Goal: Task Accomplishment & Management: Complete application form

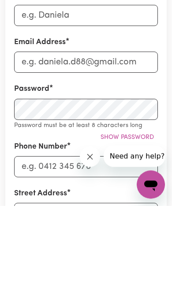
type input "M"
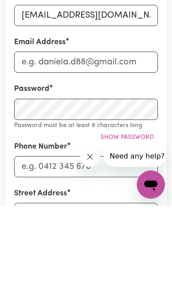
type input "[EMAIL_ADDRESS][DOMAIN_NAME]"
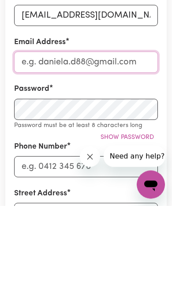
click at [53, 148] on input "Email Address" at bounding box center [86, 151] width 144 height 21
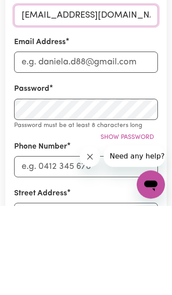
click at [42, 104] on input "[EMAIL_ADDRESS][DOMAIN_NAME]" at bounding box center [86, 105] width 144 height 21
click at [41, 104] on input "[EMAIL_ADDRESS][DOMAIN_NAME]" at bounding box center [86, 105] width 144 height 21
click at [47, 101] on input "[EMAIL_ADDRESS][DOMAIN_NAME]" at bounding box center [86, 105] width 144 height 21
click at [84, 97] on input "[EMAIL_ADDRESS][DOMAIN_NAME]" at bounding box center [86, 105] width 144 height 21
click at [84, 96] on input "[EMAIL_ADDRESS][DOMAIN_NAME]" at bounding box center [86, 105] width 144 height 21
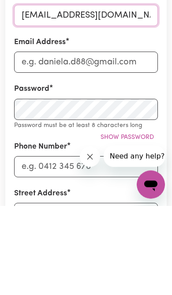
click at [85, 95] on input "[EMAIL_ADDRESS][DOMAIN_NAME]" at bounding box center [86, 105] width 144 height 21
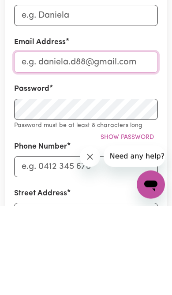
click at [63, 150] on input "Email Address" at bounding box center [86, 151] width 144 height 21
click at [62, 149] on input "Email Address" at bounding box center [86, 151] width 144 height 21
click at [63, 147] on input "Email Address" at bounding box center [86, 151] width 144 height 21
paste input "[EMAIL_ADDRESS][DOMAIN_NAME]"
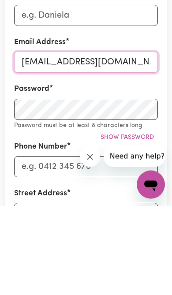
type input "[EMAIL_ADDRESS][DOMAIN_NAME]"
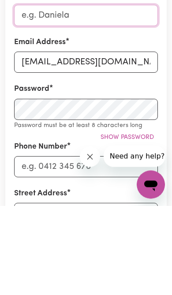
click at [96, 104] on input "First Name" at bounding box center [86, 105] width 144 height 21
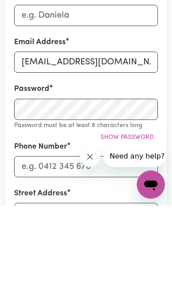
click at [94, 161] on button "Close message from company" at bounding box center [90, 157] width 20 height 20
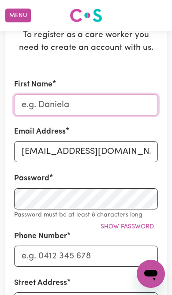
click at [108, 101] on input "First Name" at bounding box center [86, 105] width 144 height 21
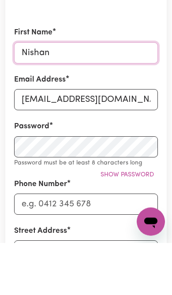
type input "Nishan"
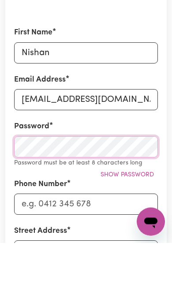
scroll to position [155, 0]
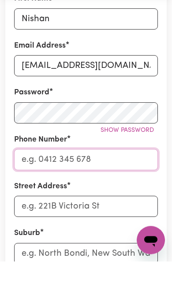
click at [129, 183] on input "Phone Number" at bounding box center [86, 193] width 144 height 21
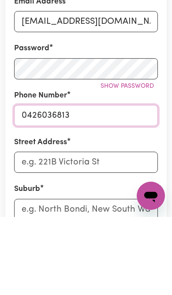
type input "0426036813"
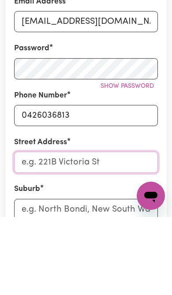
click at [112, 230] on input "Street Address" at bounding box center [86, 240] width 144 height 21
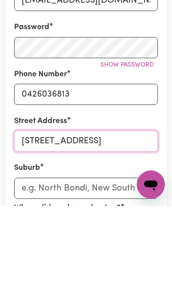
scroll to position [186, 0]
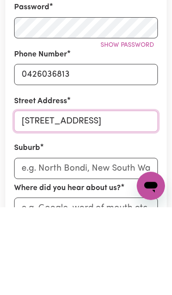
type input "[STREET_ADDRESS]"
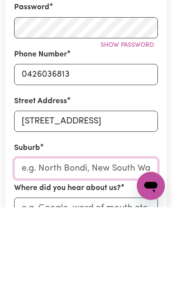
click at [98, 246] on input "text" at bounding box center [86, 256] width 144 height 21
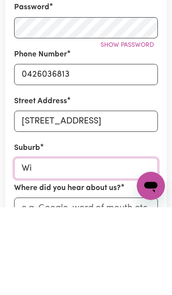
type input "Win"
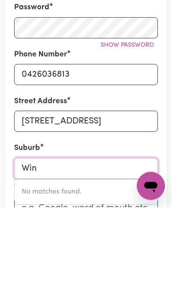
type input "[GEOGRAPHIC_DATA], [GEOGRAPHIC_DATA], 2795"
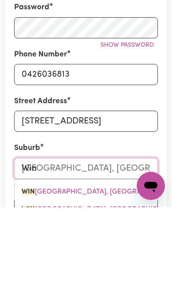
type input "[PERSON_NAME]"
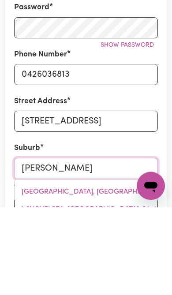
type input "WintABATINYANA, [GEOGRAPHIC_DATA], 5713"
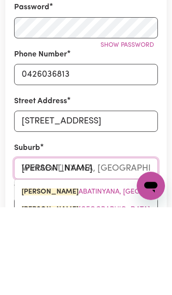
type input "Winte"
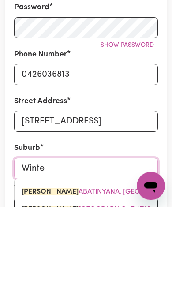
type input "Winter"
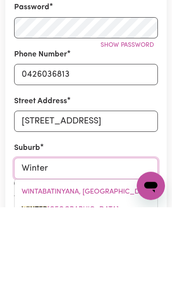
type input "[GEOGRAPHIC_DATA]"
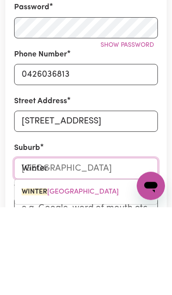
click at [112, 277] on span "[GEOGRAPHIC_DATA]" at bounding box center [70, 280] width 97 height 7
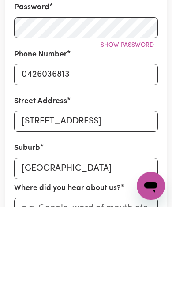
scroll to position [274, 0]
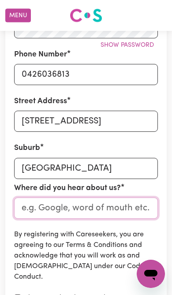
click at [132, 205] on input "Where did you hear about us?" at bounding box center [86, 208] width 144 height 21
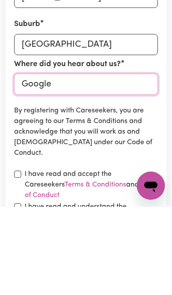
type input "Google"
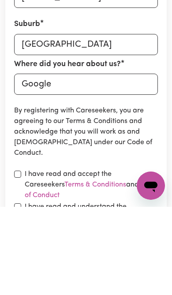
click at [21, 259] on input "checkbox" at bounding box center [17, 262] width 7 height 7
checkbox input "true"
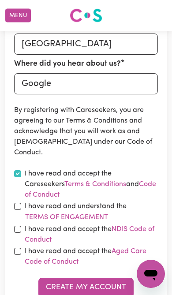
click at [19, 203] on input "checkbox" at bounding box center [17, 206] width 7 height 7
checkbox input "true"
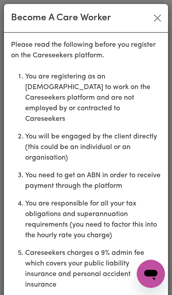
scroll to position [0, 0]
click at [161, 18] on button "Close" at bounding box center [158, 18] width 14 height 14
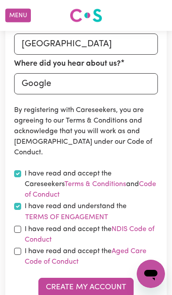
click at [14, 226] on input "checkbox" at bounding box center [17, 229] width 7 height 7
checkbox input "true"
click at [14, 248] on input "checkbox" at bounding box center [17, 251] width 7 height 7
checkbox input "true"
click at [91, 278] on button "Create My Account" at bounding box center [85, 287] width 95 height 19
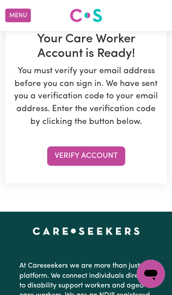
scroll to position [108, 0]
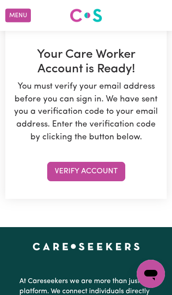
click at [115, 170] on button "Verify Account" at bounding box center [86, 171] width 78 height 19
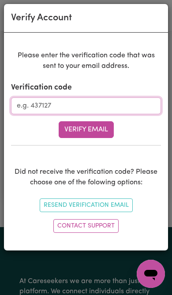
click at [135, 108] on input "Verification code" at bounding box center [86, 106] width 150 height 17
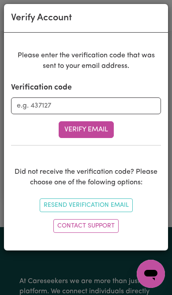
click at [111, 130] on button "Verify Email" at bounding box center [86, 129] width 55 height 17
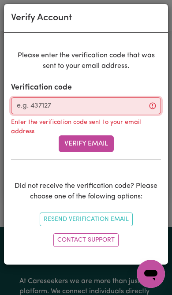
click at [135, 108] on input "Verification code" at bounding box center [86, 106] width 150 height 17
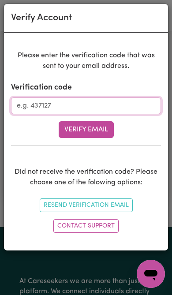
click at [76, 104] on input "Verification code" at bounding box center [86, 106] width 150 height 17
paste input "192040"
type input "192040"
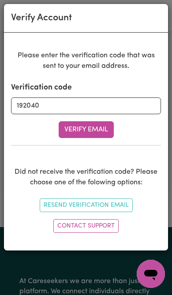
click at [96, 129] on button "Verify Email" at bounding box center [86, 129] width 55 height 17
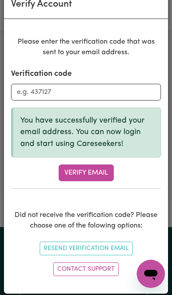
scroll to position [13, 0]
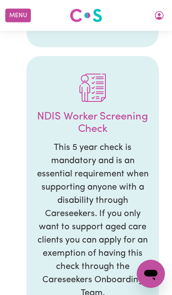
scroll to position [1329, 0]
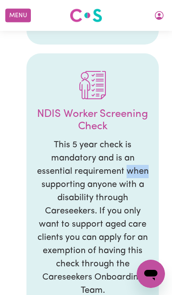
click at [162, 201] on div "Let's get started! Hi [PERSON_NAME] , welcome to the Careseekers platform! We c…" at bounding box center [86, 11] width 172 height 2618
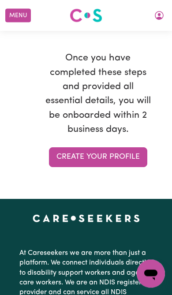
scroll to position [2450, 0]
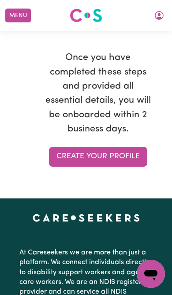
click at [20, 15] on button "Menu" at bounding box center [18, 16] width 26 height 14
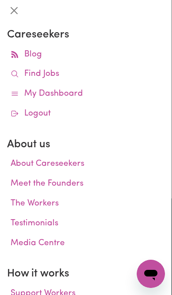
click at [53, 81] on link "Find Jobs" at bounding box center [86, 74] width 158 height 20
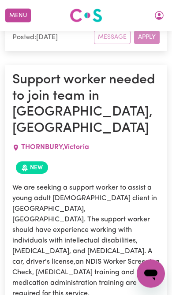
scroll to position [1388, 0]
